Goal: Task Accomplishment & Management: Use online tool/utility

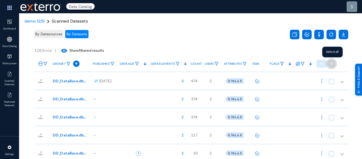
click at [331, 63] on span at bounding box center [331, 63] width 5 height 5
click at [331, 66] on input "checkbox" at bounding box center [331, 66] width 1 height 1
checkbox input "true"
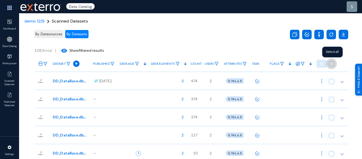
checkbox input "true"
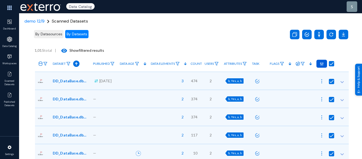
click at [323, 64] on div at bounding box center [322, 64] width 11 height 8
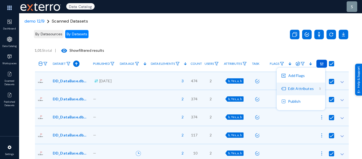
click at [310, 86] on button "Edit Attributes 5" at bounding box center [301, 88] width 49 height 13
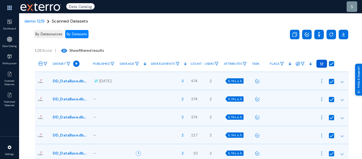
checkbox input "true"
radio input "true"
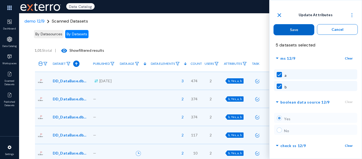
scroll to position [113, 0]
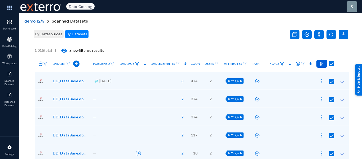
checkbox input "false"
radio input "false"
click at [30, 21] on span "demo 12/9" at bounding box center [34, 21] width 20 height 6
